Goal: Find specific page/section: Find specific page/section

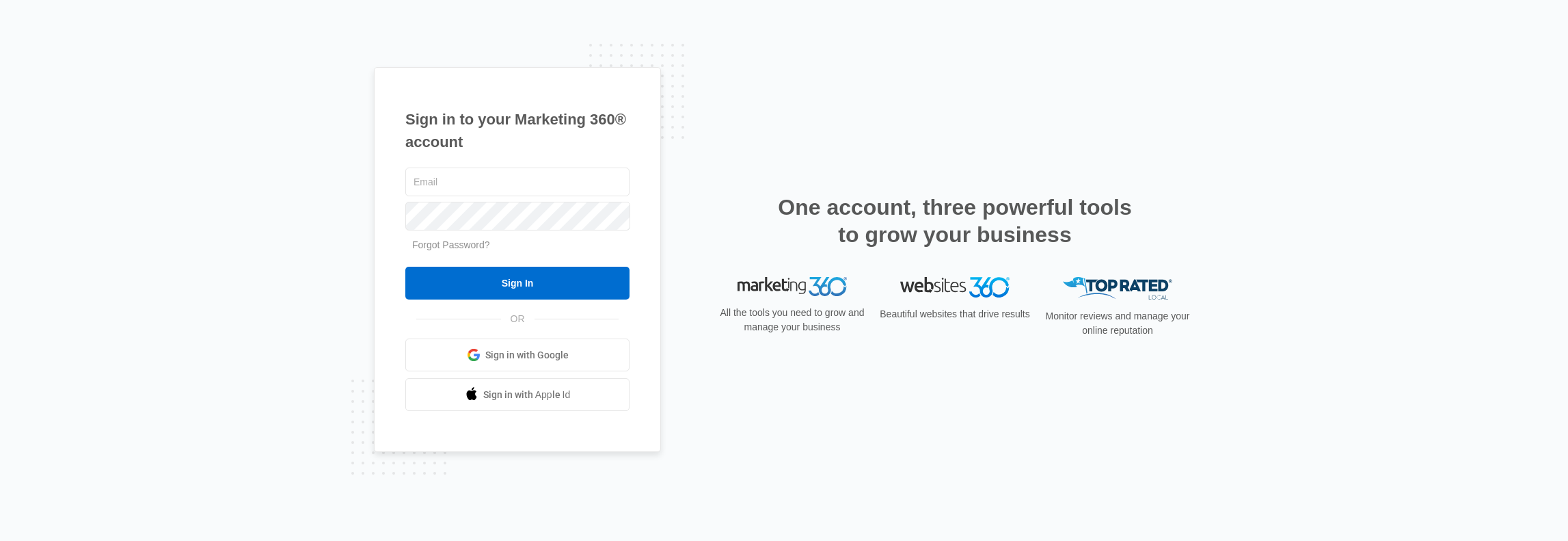
click at [489, 197] on div at bounding box center [518, 182] width 224 height 35
click at [495, 178] on input "text" at bounding box center [518, 181] width 224 height 28
type input "dave.holzapfel@madwire.com"
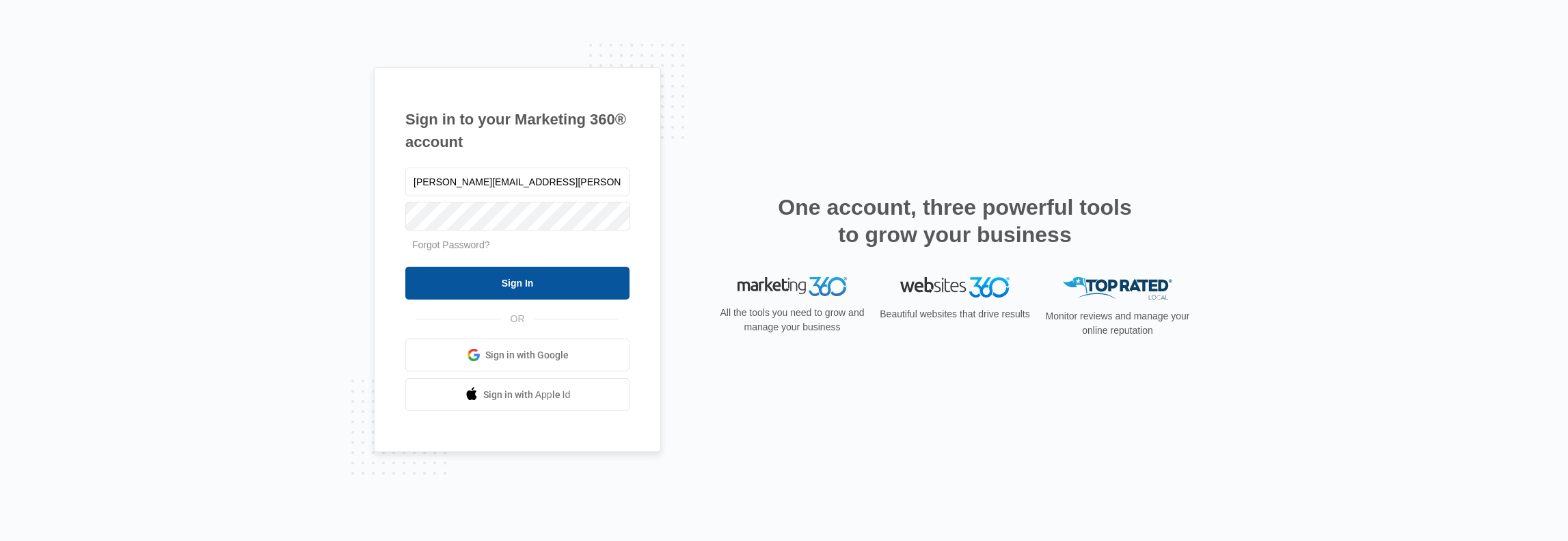
click at [521, 273] on input "Sign In" at bounding box center [518, 283] width 224 height 33
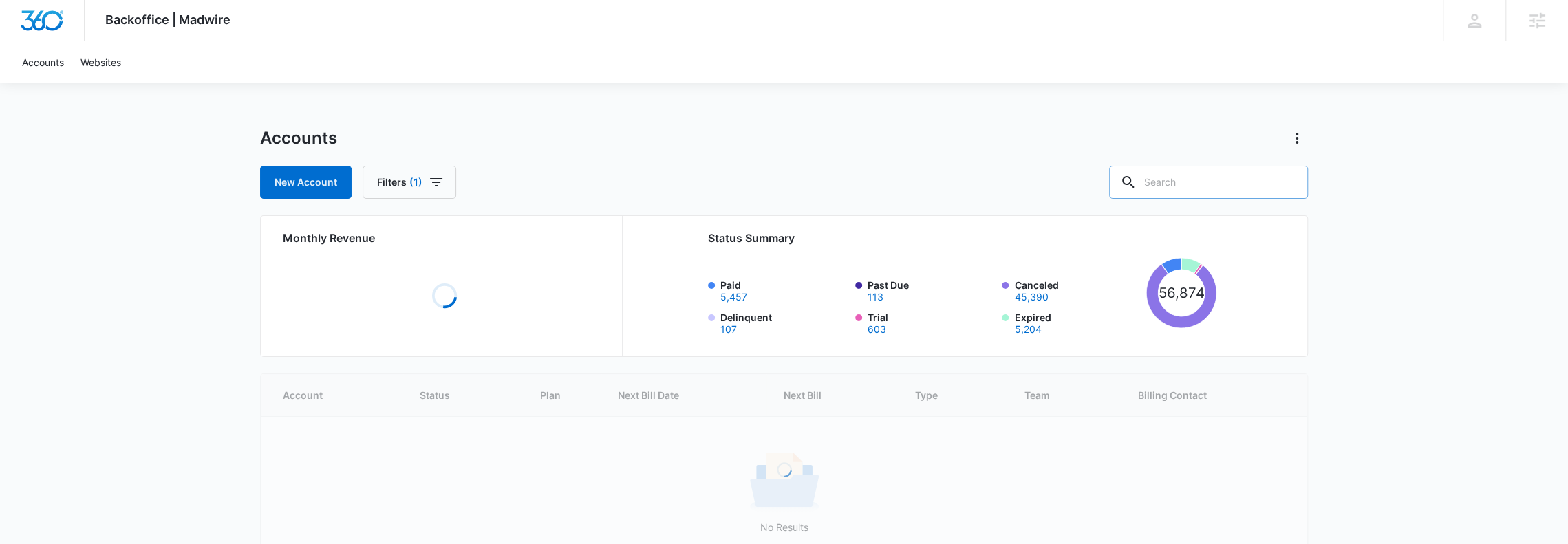
click at [1202, 191] on input "text" at bounding box center [1208, 182] width 199 height 33
type input "Sicame"
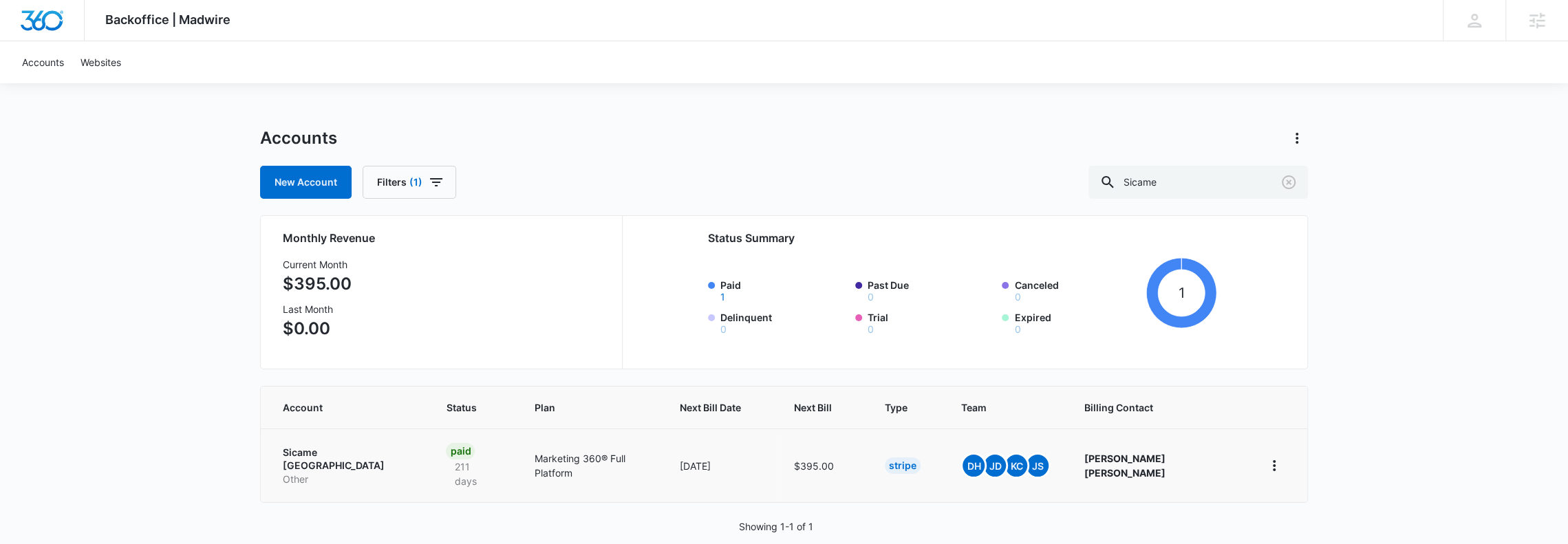
click at [326, 454] on p "Sicame North America" at bounding box center [348, 459] width 130 height 27
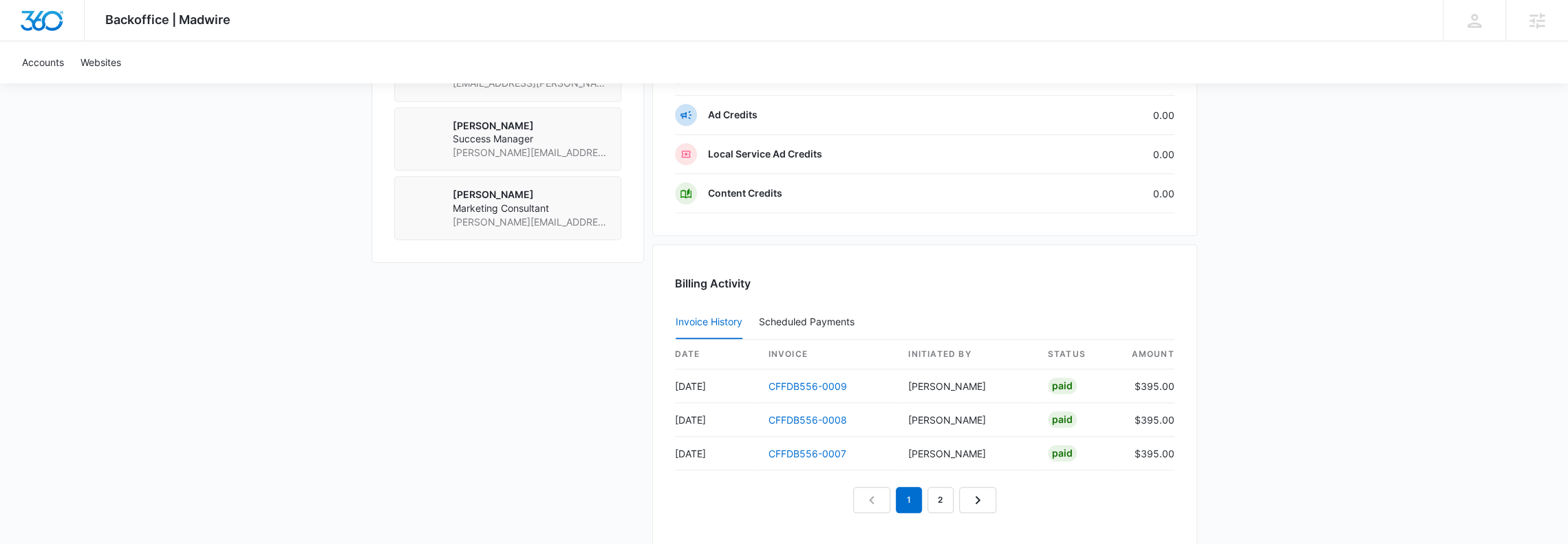
scroll to position [1284, 0]
